Goal: Task Accomplishment & Management: Use online tool/utility

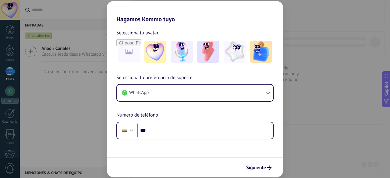
click at [181, 114] on div "Selecciona tu preferencia de soporte WhatsApp Número de teléfono Phone ***" at bounding box center [195, 106] width 177 height 65
click at [161, 56] on img at bounding box center [155, 52] width 22 height 22
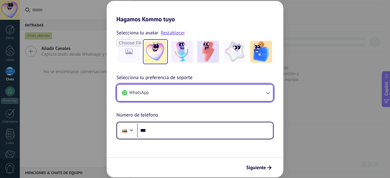
click at [162, 99] on button "WhatsApp" at bounding box center [195, 93] width 156 height 16
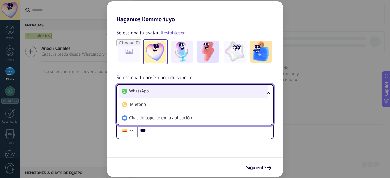
click at [155, 96] on li "WhatsApp" at bounding box center [193, 91] width 149 height 13
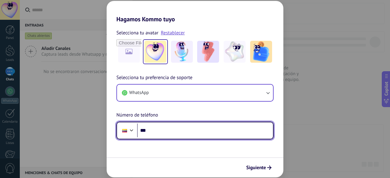
click at [174, 134] on input "***" at bounding box center [205, 131] width 136 height 14
type input "**********"
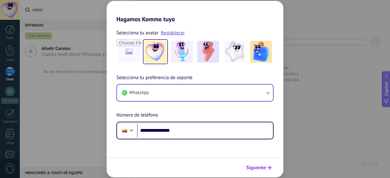
click at [255, 170] on span "Siguiente" at bounding box center [256, 168] width 20 height 4
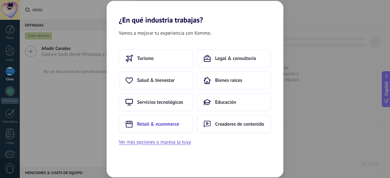
click at [169, 121] on span "Retail & ecommerce" at bounding box center [158, 124] width 42 height 6
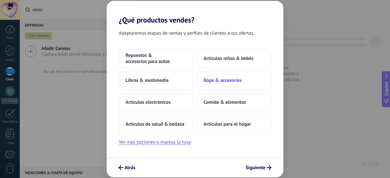
click at [246, 80] on button "Ropa & accesorios" at bounding box center [234, 80] width 74 height 18
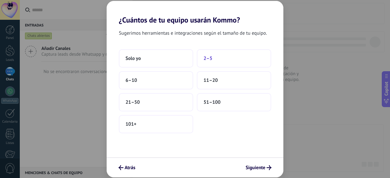
click at [220, 58] on button "2–5" at bounding box center [234, 58] width 74 height 18
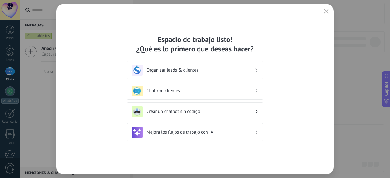
click at [200, 73] on h3 "Organizar leads & clientes" at bounding box center [201, 70] width 108 height 6
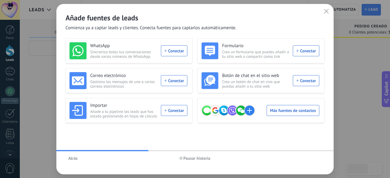
click at [183, 159] on span "Pausar historia" at bounding box center [195, 158] width 31 height 4
click at [73, 158] on span "Atrás" at bounding box center [72, 158] width 9 height 4
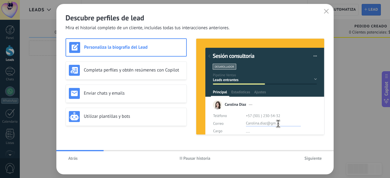
click at [190, 158] on span "Pausar historia" at bounding box center [196, 158] width 27 height 4
click at [73, 159] on span "Atrás" at bounding box center [72, 158] width 9 height 4
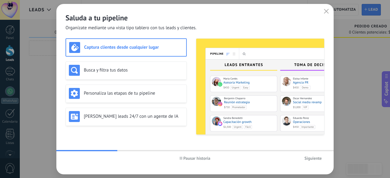
click at [182, 159] on use "button" at bounding box center [181, 158] width 2 height 3
click at [165, 116] on h3 "[PERSON_NAME] leads 24/7 con un agente de IA" at bounding box center [134, 117] width 100 height 6
